Goal: Task Accomplishment & Management: Use online tool/utility

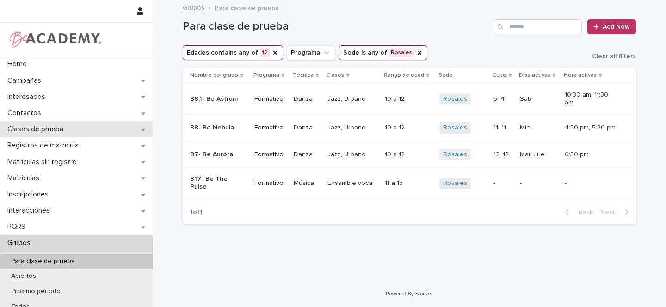
click at [141, 129] on icon at bounding box center [143, 130] width 4 height 2
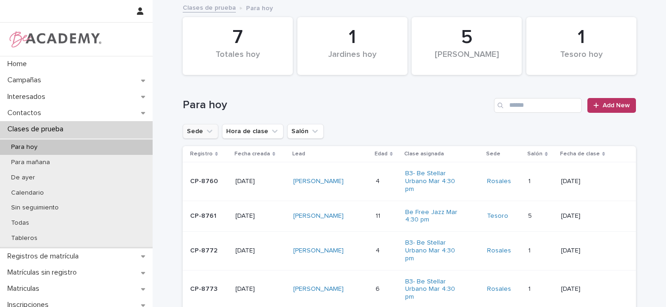
click at [207, 131] on icon "Sede" at bounding box center [210, 130] width 6 height 3
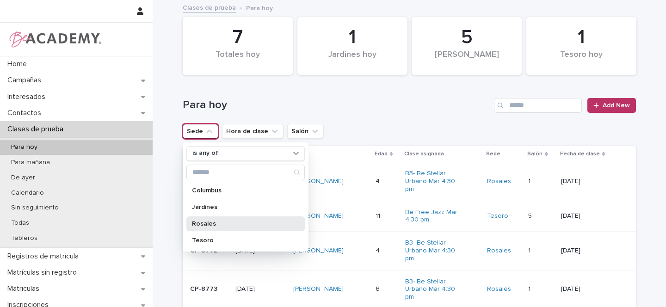
click at [207, 224] on p "Rosales" at bounding box center [241, 224] width 98 height 6
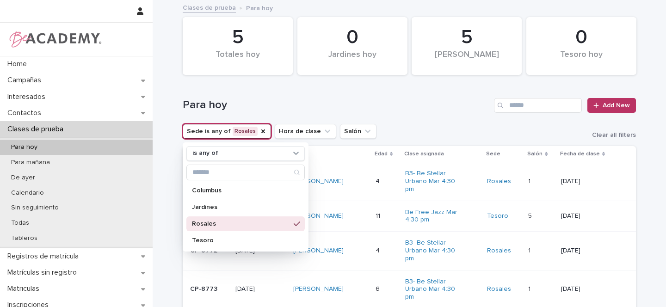
click at [412, 121] on div "Para hoy Add New" at bounding box center [409, 102] width 453 height 44
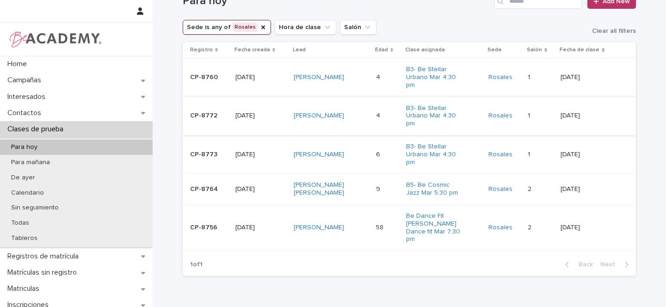
scroll to position [104, 0]
click at [359, 115] on div "[PERSON_NAME]" at bounding box center [331, 115] width 75 height 15
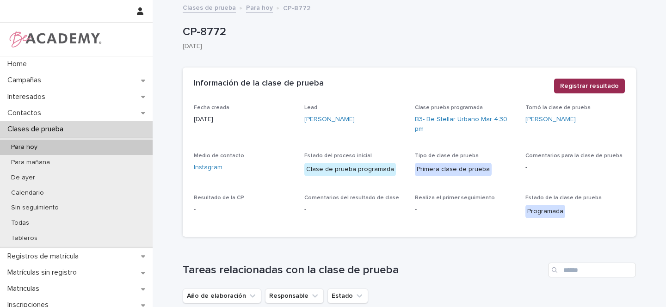
click at [593, 86] on span "Registrar resultado" at bounding box center [589, 85] width 59 height 9
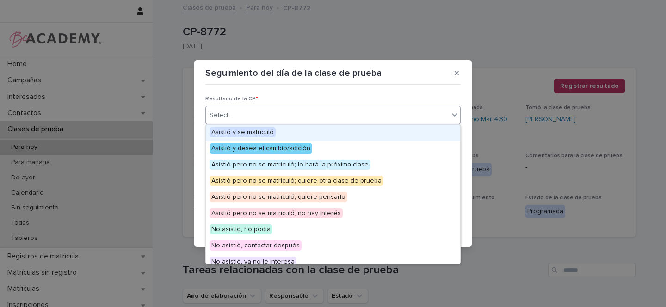
click at [231, 115] on div "Select..." at bounding box center [220, 115] width 23 height 10
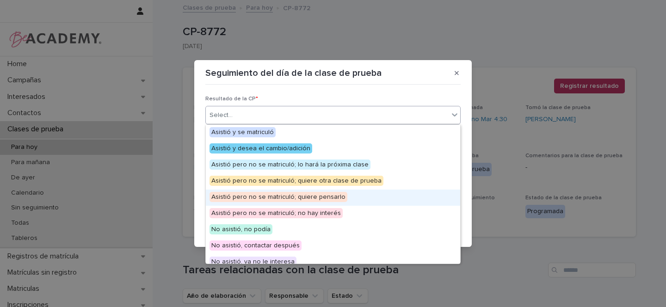
click at [307, 197] on span "Asistió pero no se matriculó; quiere pensarlo" at bounding box center [278, 197] width 138 height 10
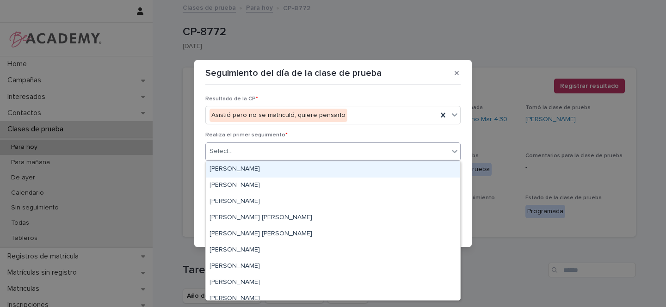
click at [221, 148] on div "Select..." at bounding box center [220, 152] width 23 height 10
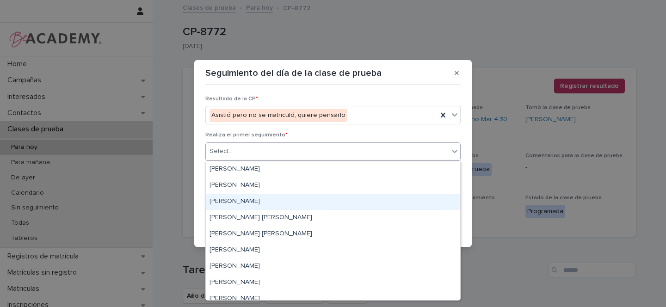
click at [236, 202] on div "[PERSON_NAME]" at bounding box center [333, 202] width 254 height 16
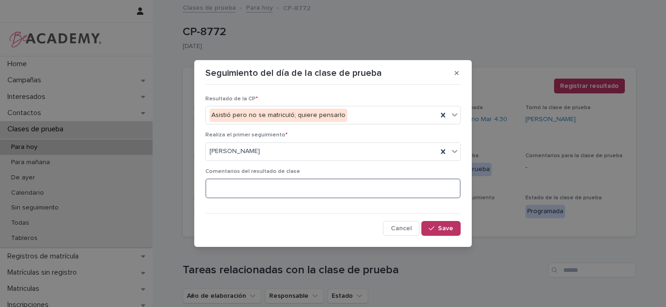
click at [234, 187] on textarea at bounding box center [332, 188] width 255 height 20
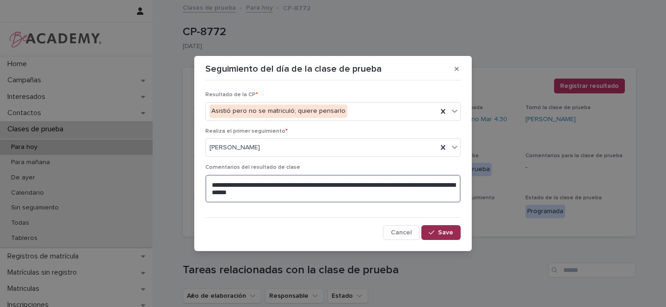
type textarea "**********"
click at [439, 232] on span "Save" at bounding box center [445, 232] width 15 height 6
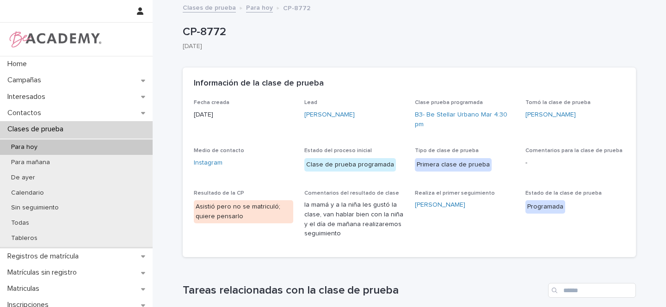
click at [253, 9] on link "Para hoy" at bounding box center [259, 7] width 27 height 11
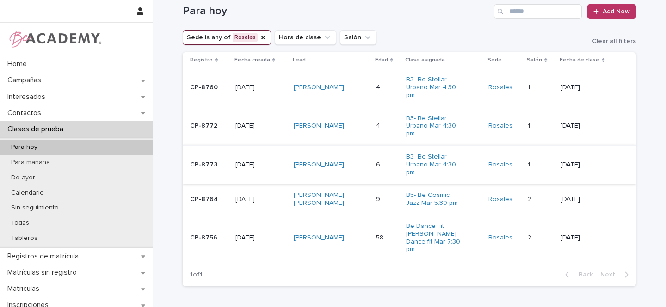
scroll to position [141, 0]
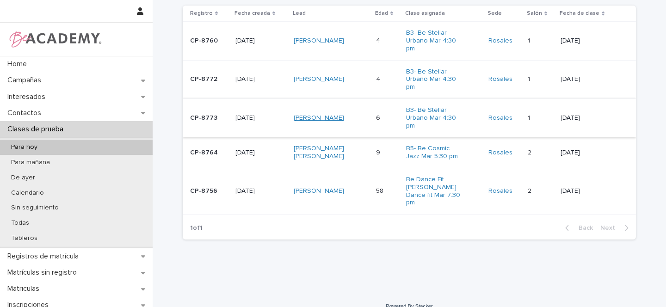
click at [335, 115] on link "[PERSON_NAME]" at bounding box center [319, 118] width 50 height 8
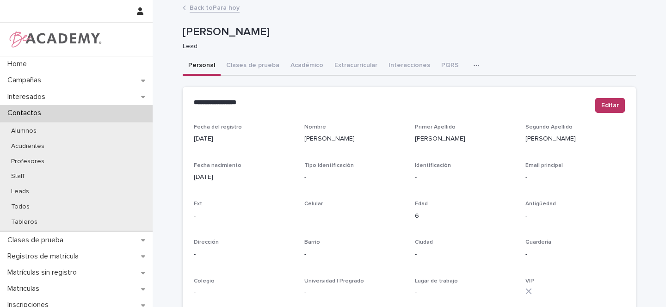
click at [210, 9] on link "Back to Para hoy" at bounding box center [215, 7] width 50 height 11
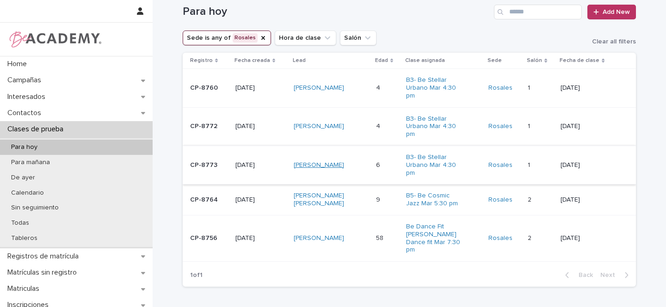
scroll to position [99, 0]
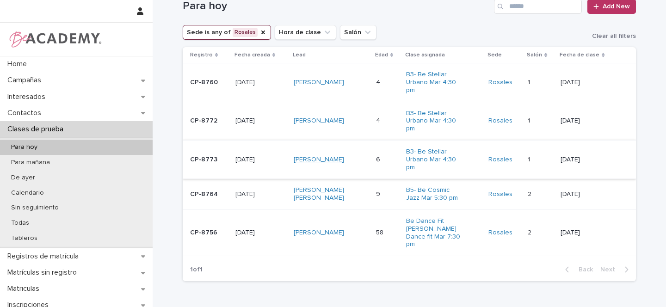
click at [337, 158] on link "[PERSON_NAME]" at bounding box center [319, 160] width 50 height 8
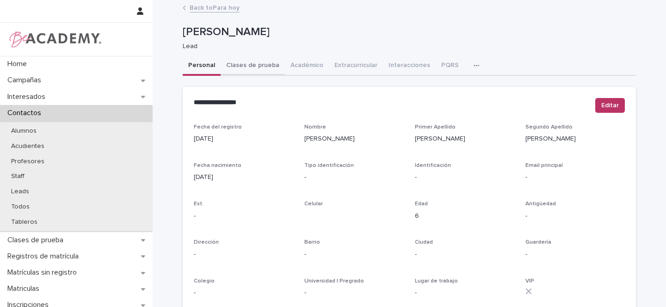
drag, startPoint x: 248, startPoint y: 66, endPoint x: 266, endPoint y: 76, distance: 20.7
click at [248, 66] on button "Clases de prueba" at bounding box center [253, 65] width 64 height 19
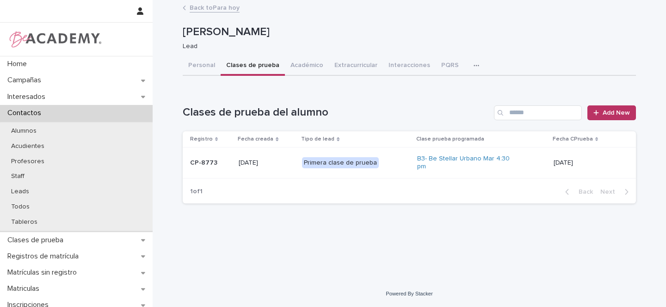
click at [389, 162] on p "Primera clase de prueba" at bounding box center [348, 163] width 92 height 12
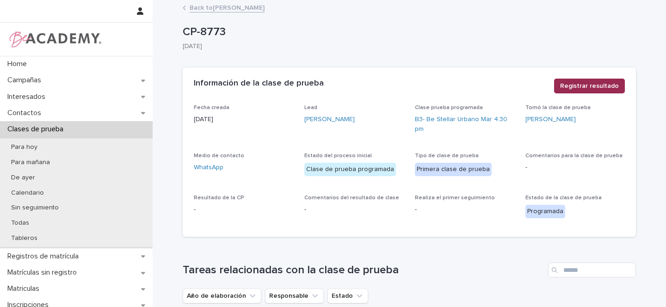
click at [596, 88] on span "Registrar resultado" at bounding box center [589, 85] width 59 height 9
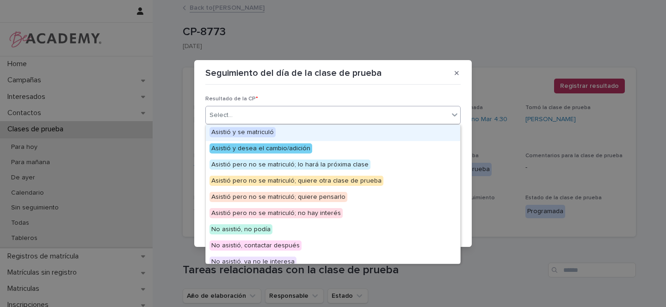
click at [236, 113] on div "Select..." at bounding box center [327, 115] width 243 height 15
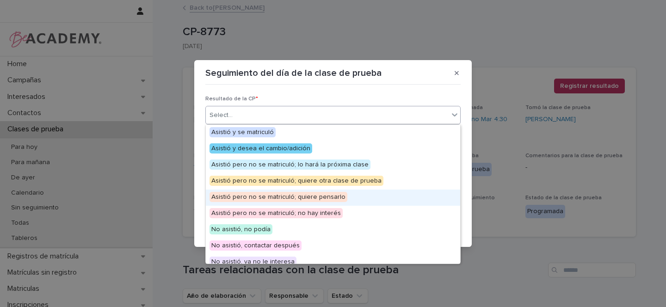
click at [315, 197] on span "Asistió pero no se matriculó; quiere pensarlo" at bounding box center [278, 197] width 138 height 10
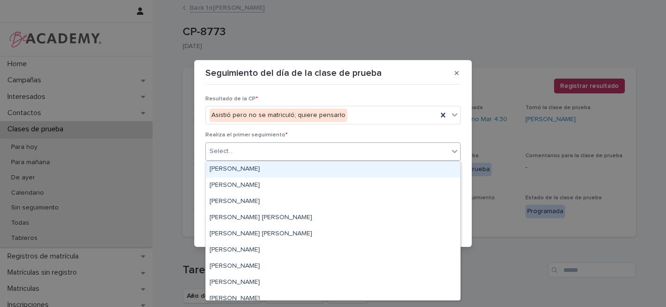
click at [244, 149] on div "Select..." at bounding box center [327, 151] width 243 height 15
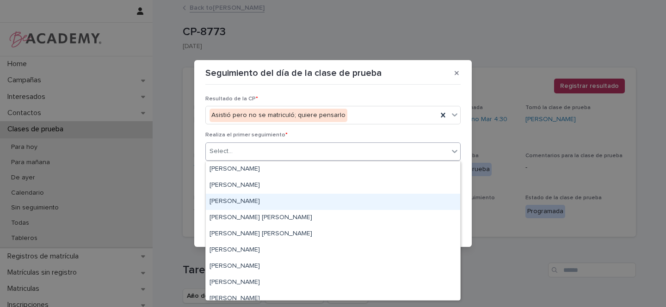
click at [239, 198] on div "[PERSON_NAME]" at bounding box center [333, 202] width 254 height 16
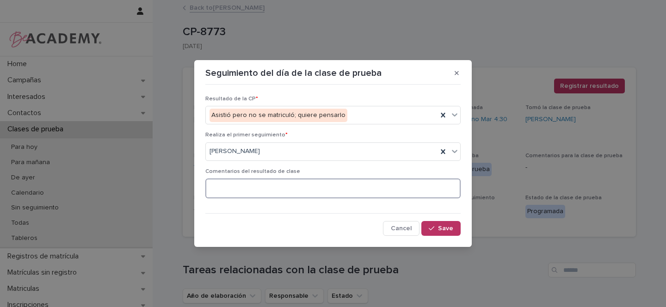
click at [252, 189] on textarea at bounding box center [332, 188] width 255 height 20
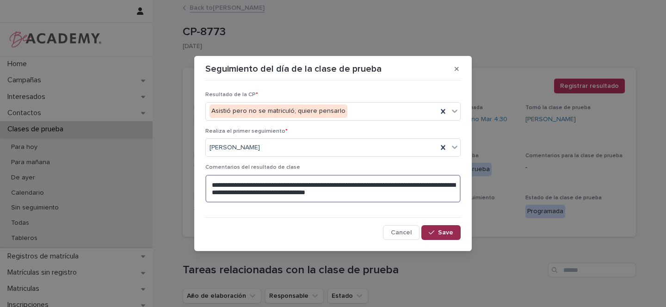
type textarea "**********"
click at [453, 231] on button "Save" at bounding box center [440, 232] width 39 height 15
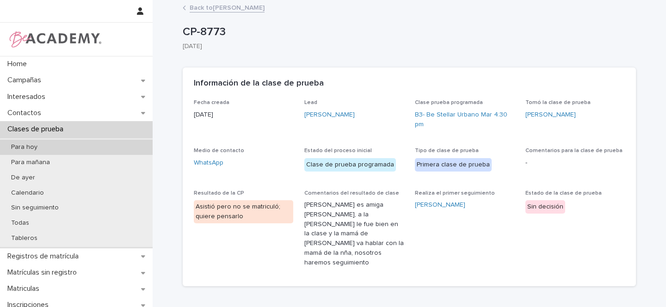
click at [30, 148] on p "Para hoy" at bounding box center [24, 147] width 41 height 8
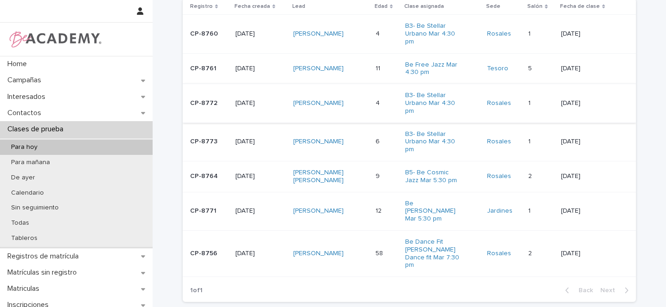
scroll to position [156, 0]
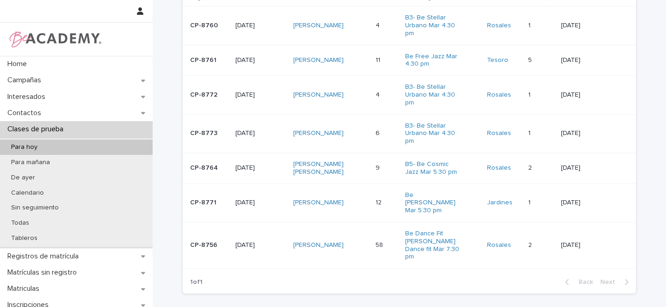
click at [356, 163] on div "[PERSON_NAME] [PERSON_NAME]" at bounding box center [330, 168] width 74 height 23
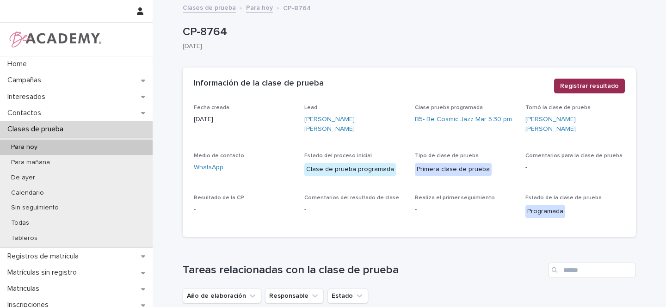
click at [600, 88] on span "Registrar resultado" at bounding box center [589, 85] width 59 height 9
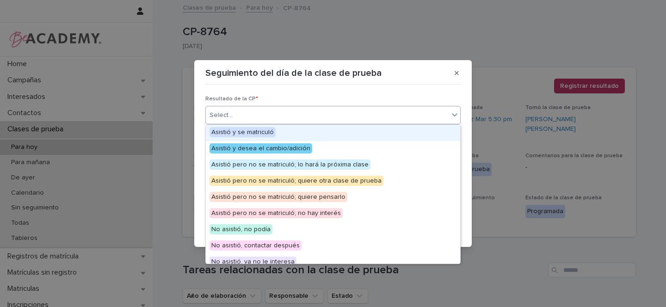
click at [233, 109] on div "Select..." at bounding box center [327, 115] width 243 height 15
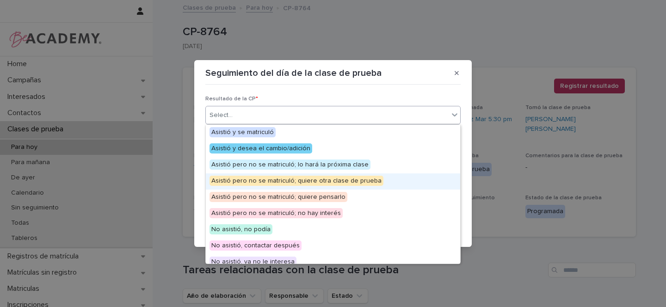
click at [299, 180] on span "Asistió pero no se matriculó; quiere otra clase de prueba" at bounding box center [296, 181] width 174 height 10
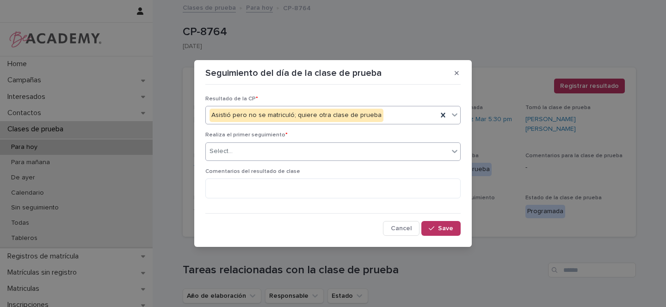
click at [245, 154] on div "Select..." at bounding box center [327, 151] width 243 height 15
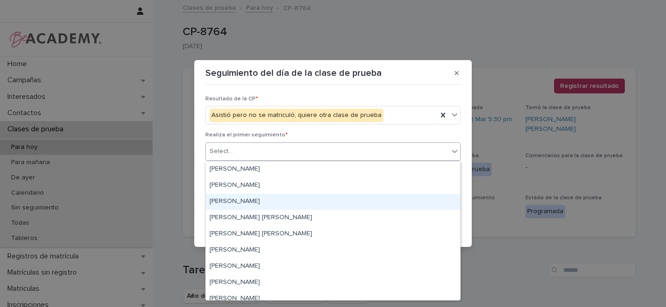
click at [239, 199] on div "[PERSON_NAME]" at bounding box center [333, 202] width 254 height 16
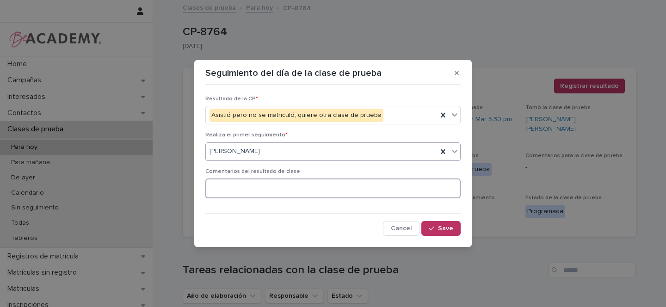
click at [241, 192] on textarea at bounding box center [332, 188] width 255 height 20
type textarea "**********"
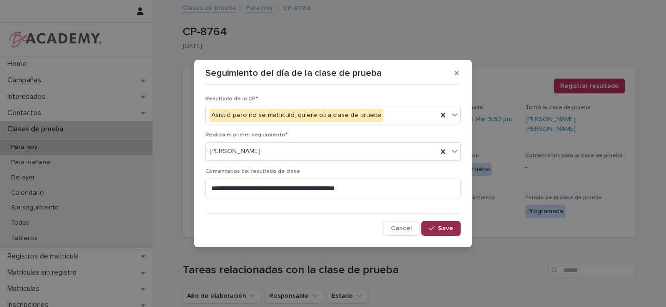
click at [441, 231] on span "Save" at bounding box center [445, 228] width 15 height 6
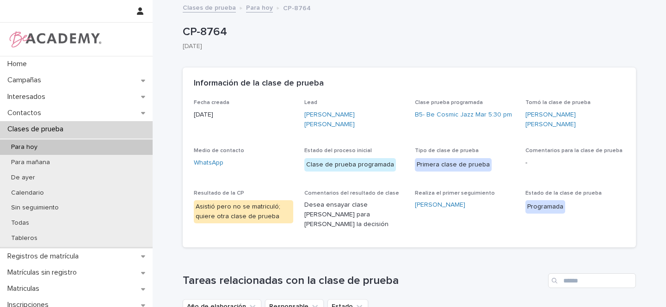
scroll to position [2, 0]
